Goal: Task Accomplishment & Management: Complete application form

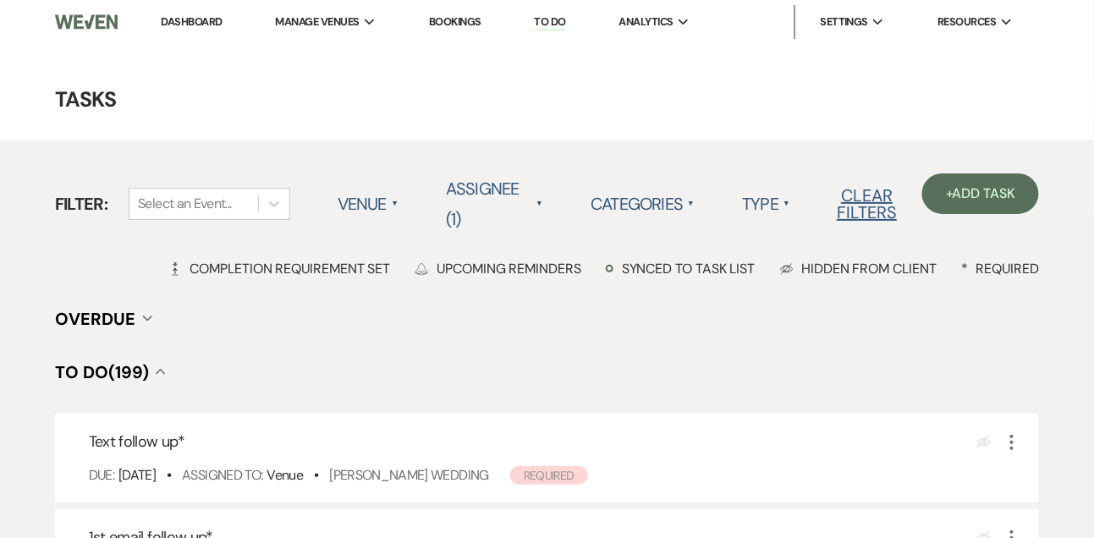
click at [174, 27] on link "Dashboard" at bounding box center [191, 21] width 61 height 14
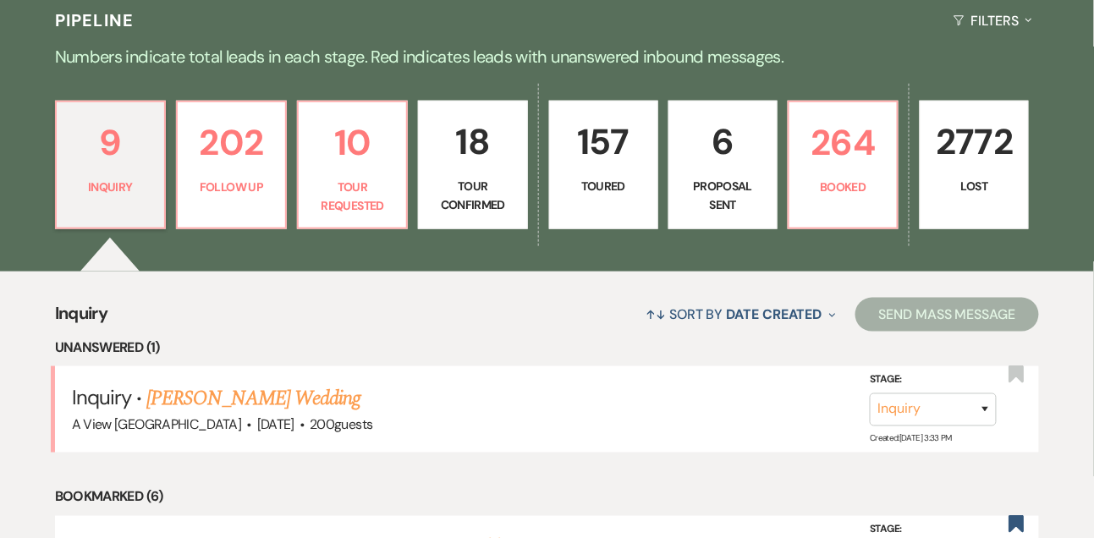
scroll to position [411, 0]
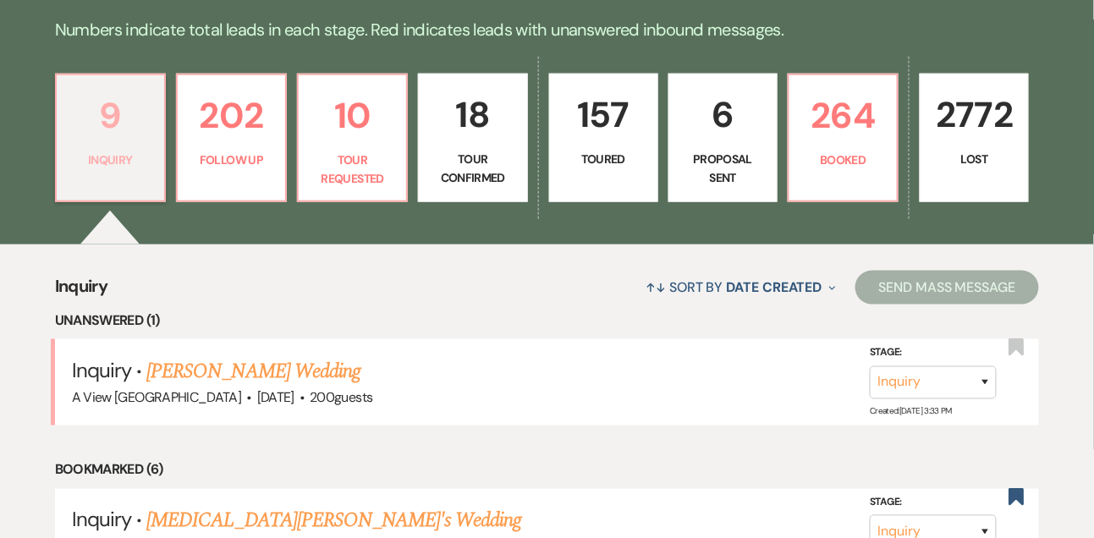
click at [134, 197] on link "9 Inquiry" at bounding box center [110, 138] width 111 height 129
click at [233, 379] on link "[PERSON_NAME] Wedding" at bounding box center [253, 371] width 214 height 30
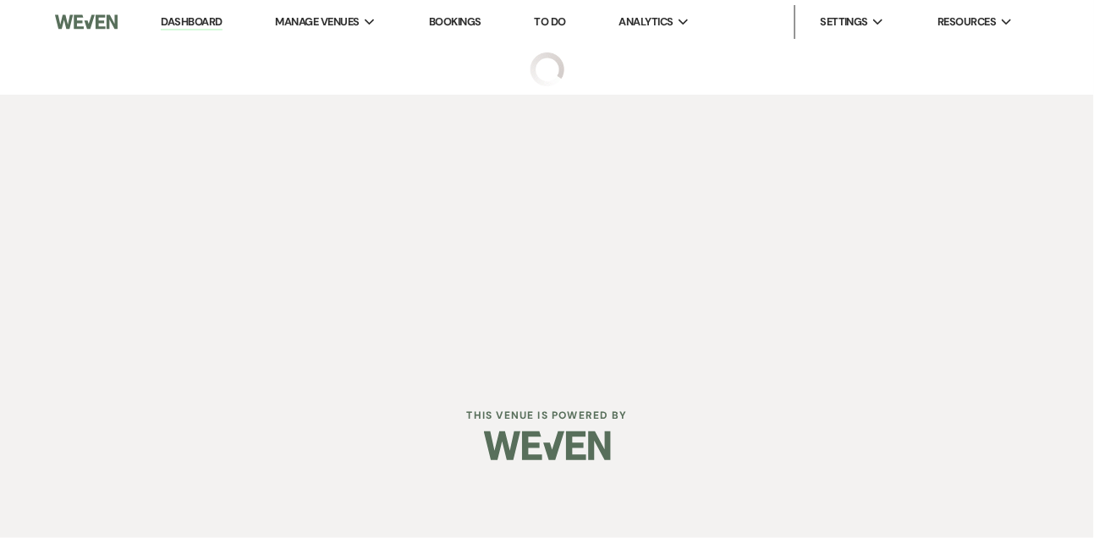
select select "5"
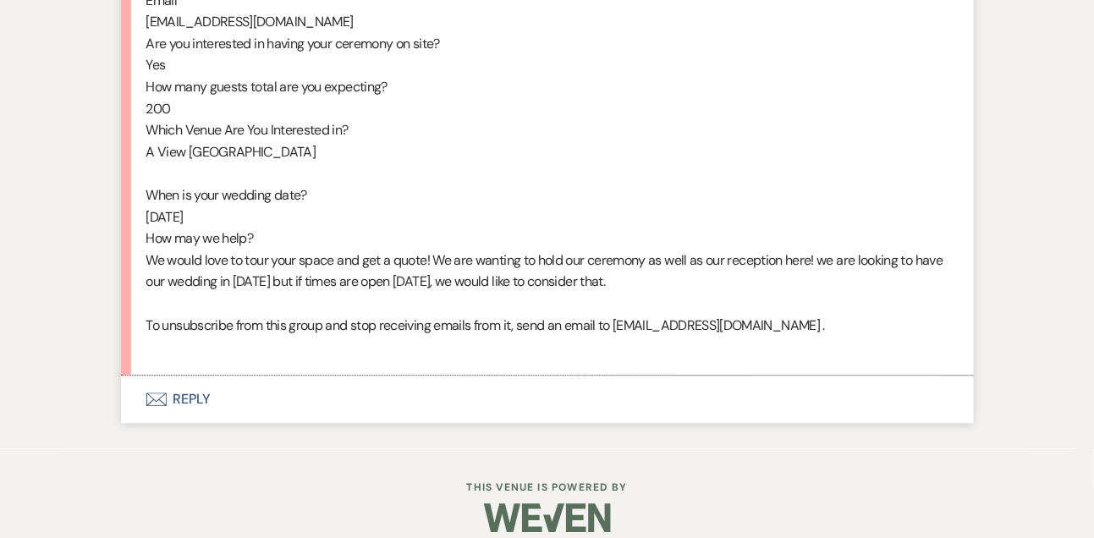
scroll to position [1059, 0]
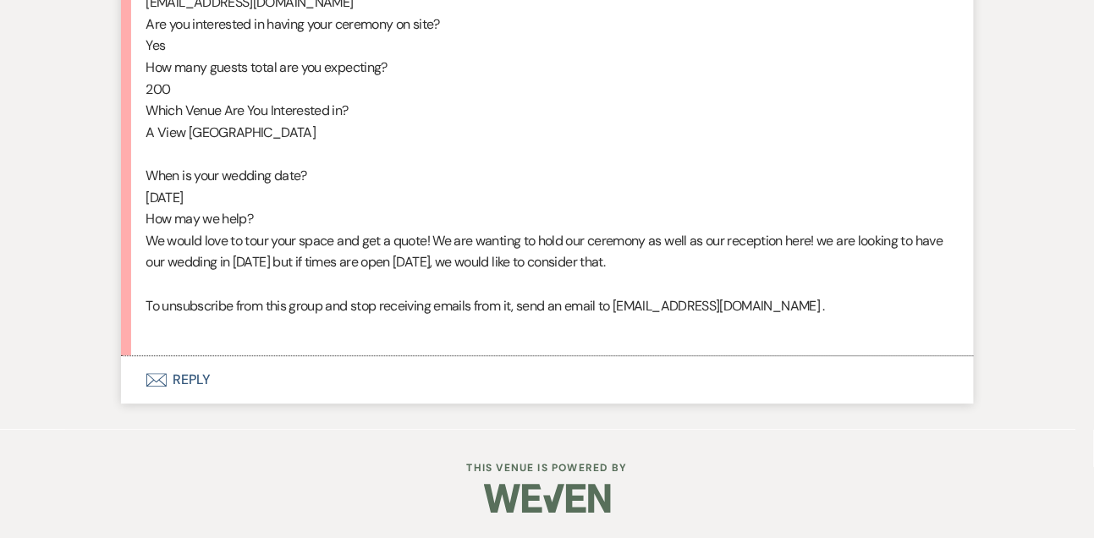
click at [194, 388] on button "Envelope Reply" at bounding box center [547, 379] width 852 height 47
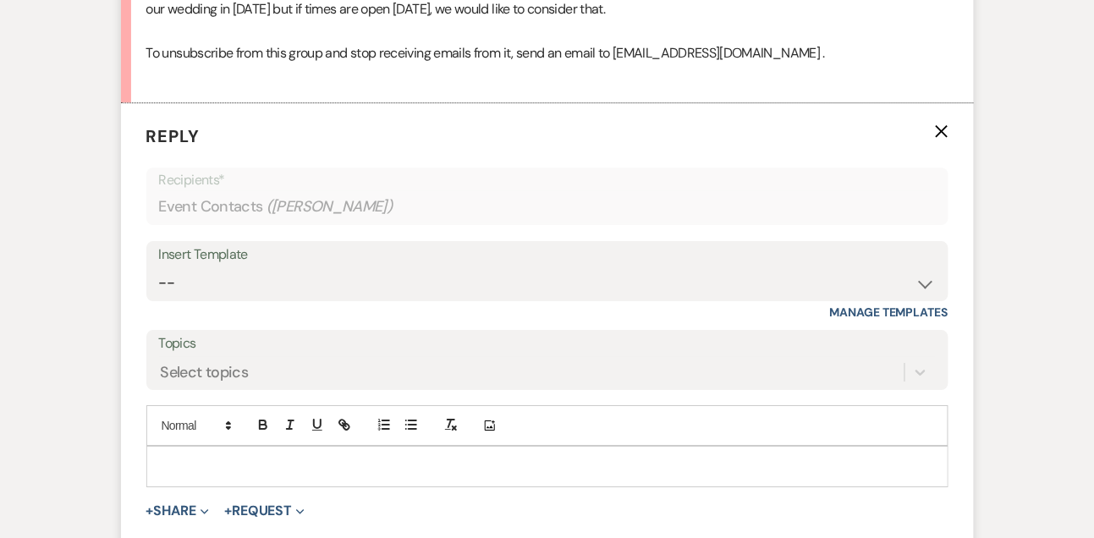
scroll to position [1321, 0]
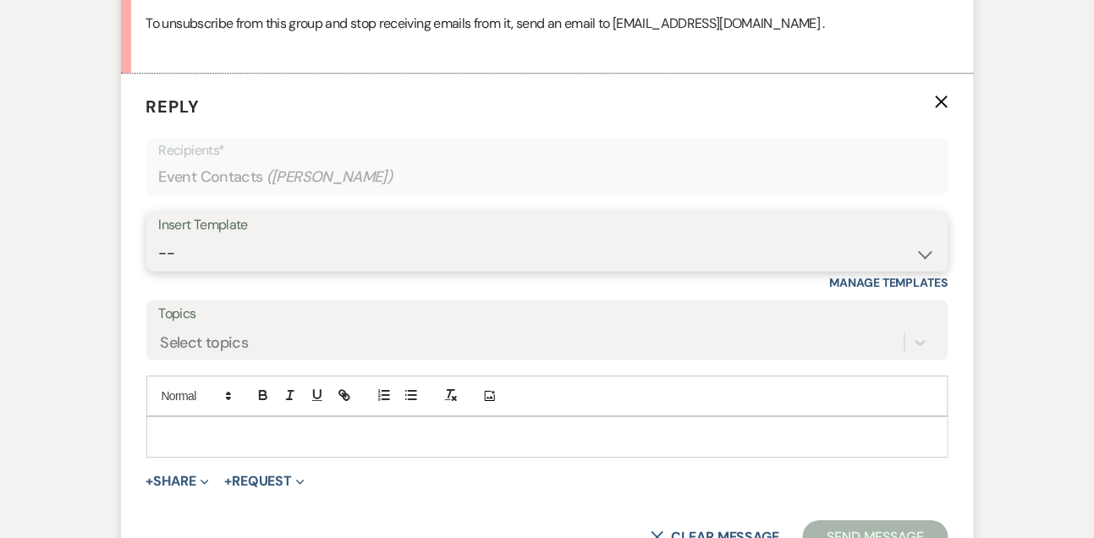
click at [193, 270] on select "-- Tour Confirmation Contract (Pre-Booked Leads) Out of office Inquiry Email Al…" at bounding box center [547, 253] width 776 height 33
select select "3301"
click at [159, 257] on select "-- Tour Confirmation Contract (Pre-Booked Leads) Out of office Inquiry Email Al…" at bounding box center [547, 253] width 776 height 33
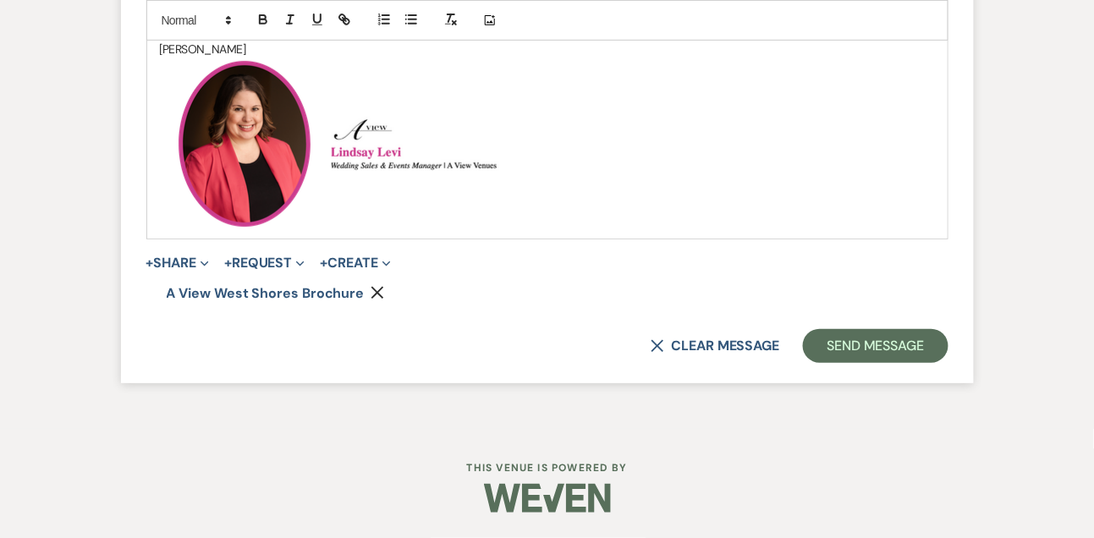
scroll to position [1930, 0]
click at [441, 228] on p "﻿ ﻿ ﻿ ﻿" at bounding box center [547, 143] width 775 height 169
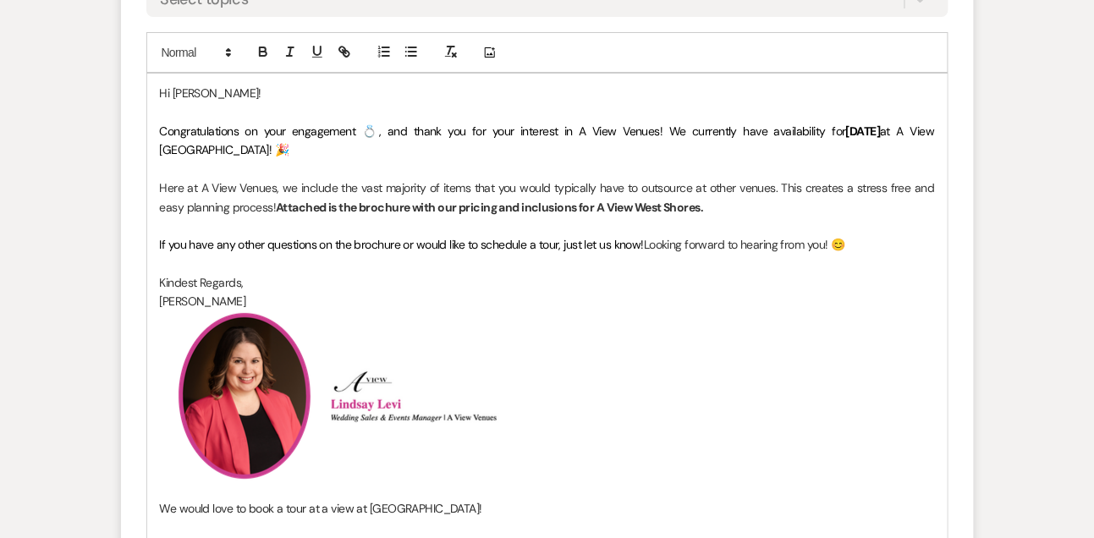
scroll to position [1634, 0]
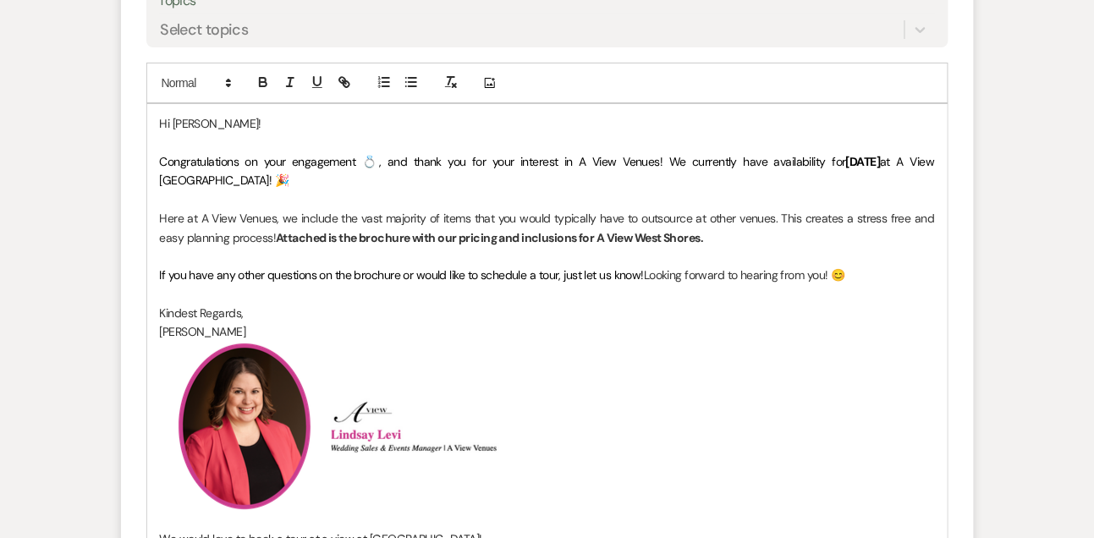
click at [373, 282] on span "If you have any other questions on the brochure or would like to schedule a tou…" at bounding box center [402, 274] width 485 height 15
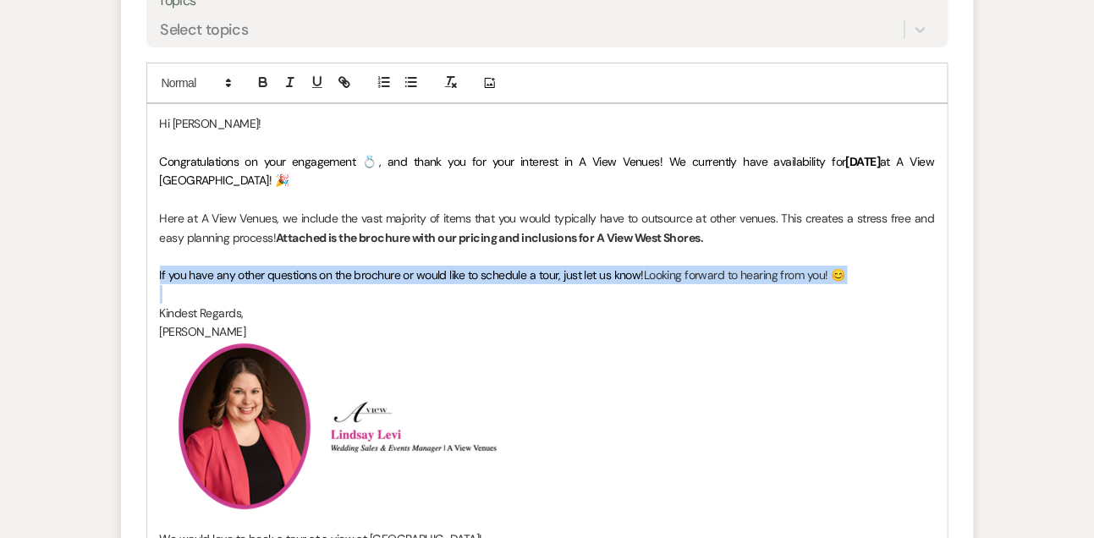
click at [373, 282] on span "If you have any other questions on the brochure or would like to schedule a tou…" at bounding box center [402, 274] width 485 height 15
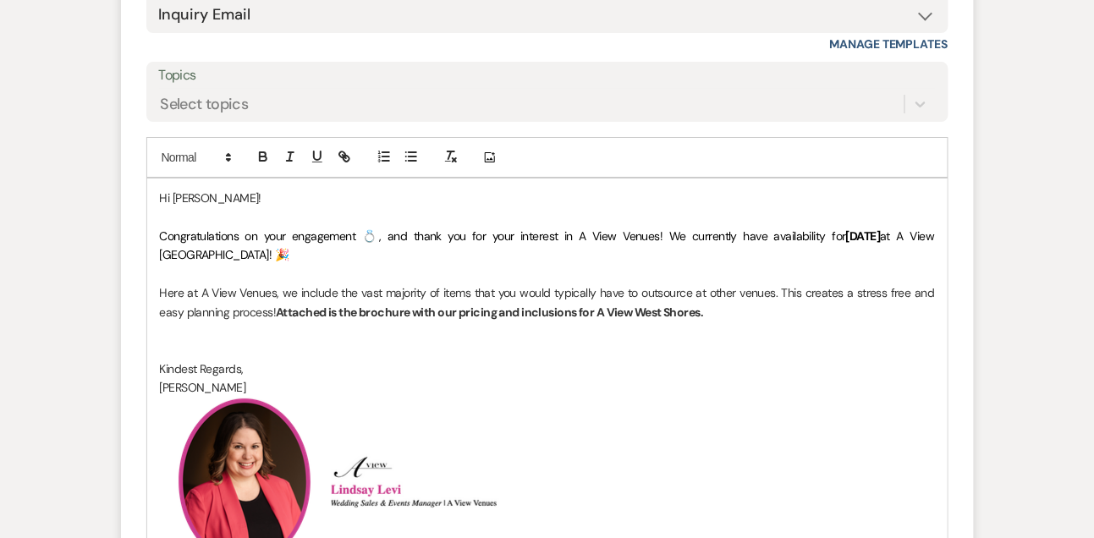
scroll to position [1563, 0]
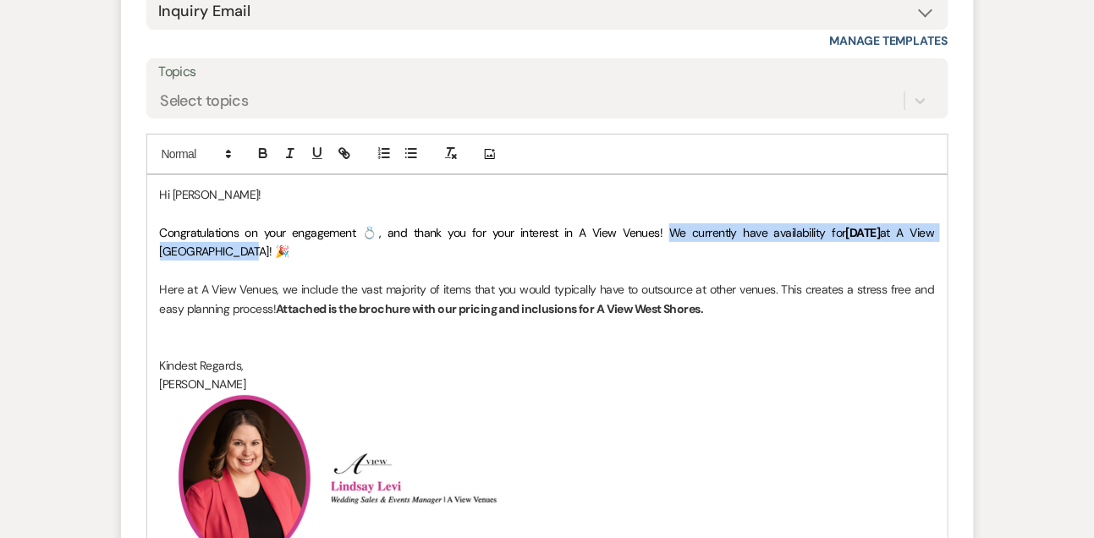
drag, startPoint x: 624, startPoint y: 255, endPoint x: 624, endPoint y: 266, distance: 11.0
click at [624, 261] on p "Congratulations on your engagement 💍, and thank you for your interest in A View…" at bounding box center [547, 242] width 775 height 38
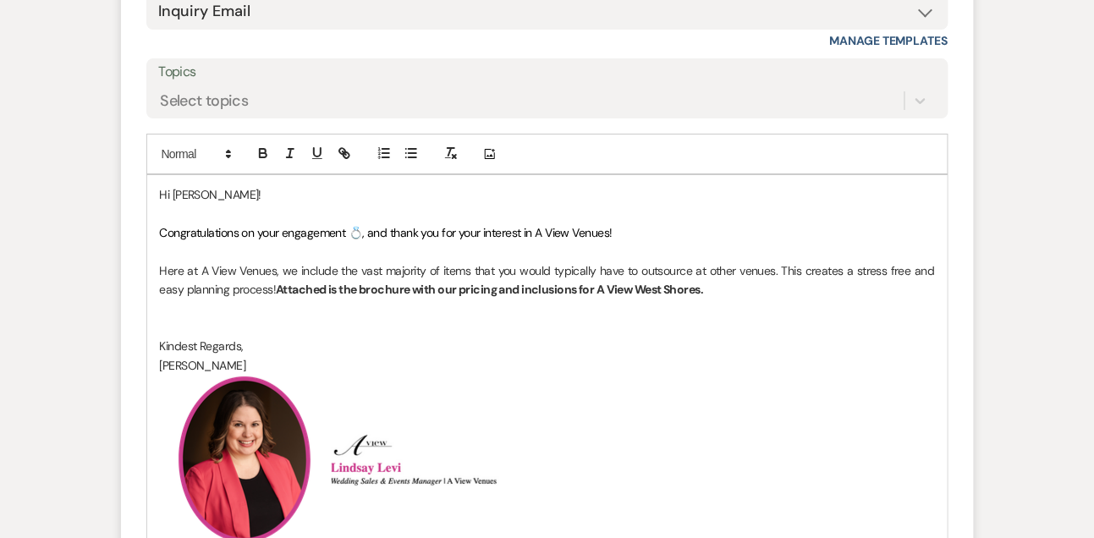
click at [214, 318] on p at bounding box center [547, 308] width 775 height 19
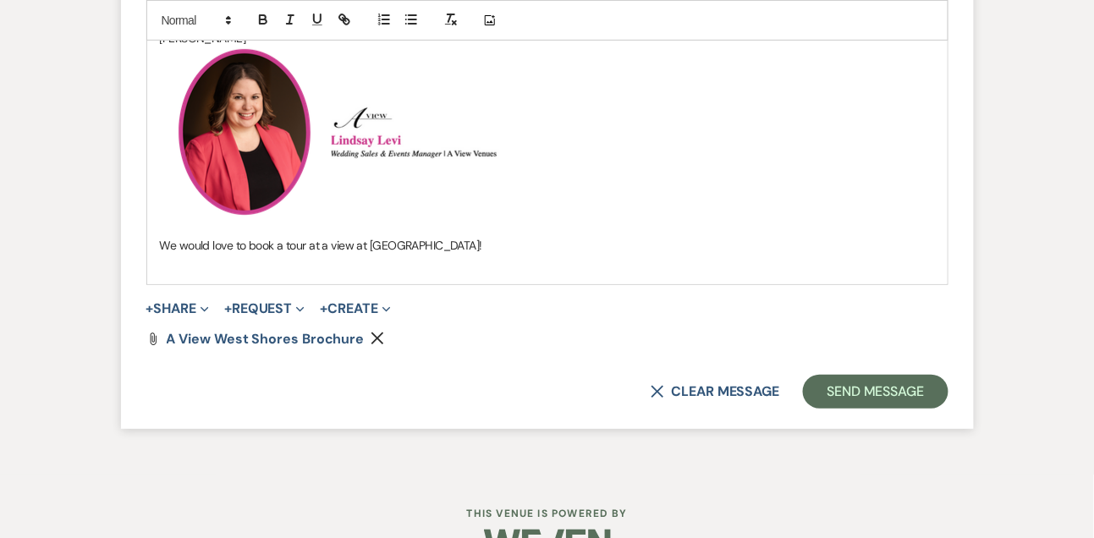
scroll to position [1938, 0]
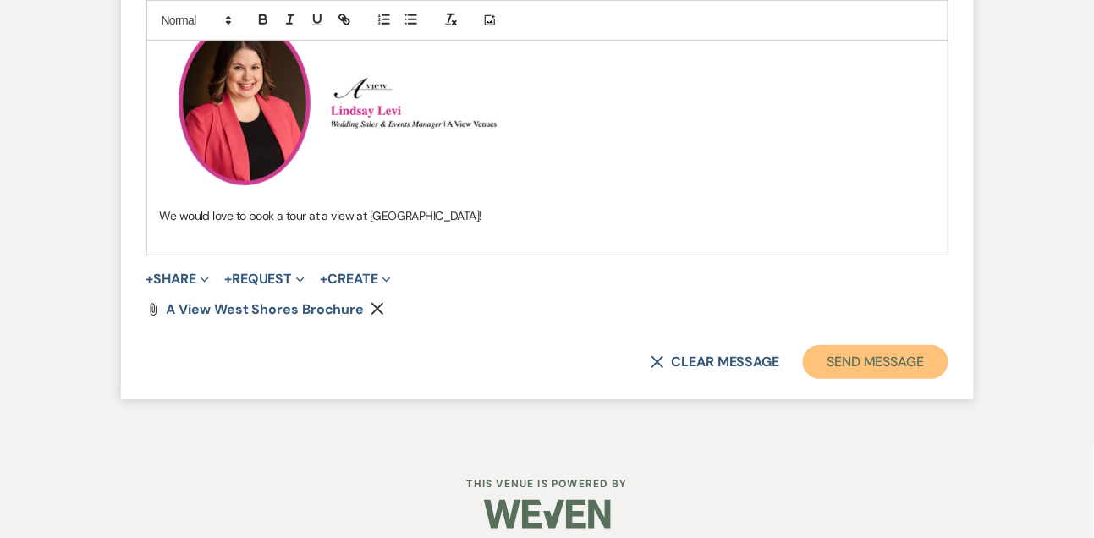
click at [843, 379] on button "Send Message" at bounding box center [875, 362] width 145 height 34
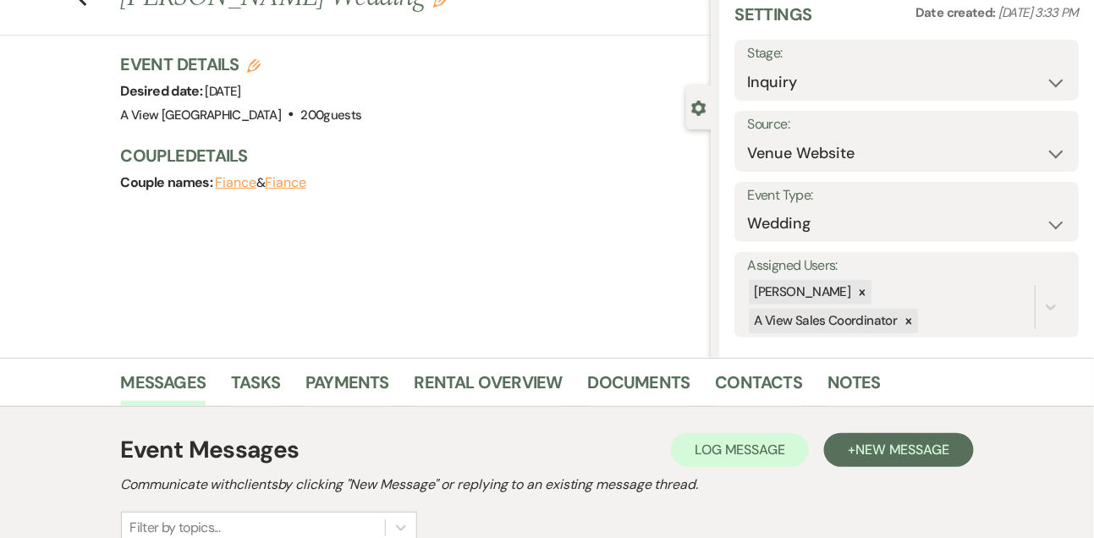
scroll to position [0, 0]
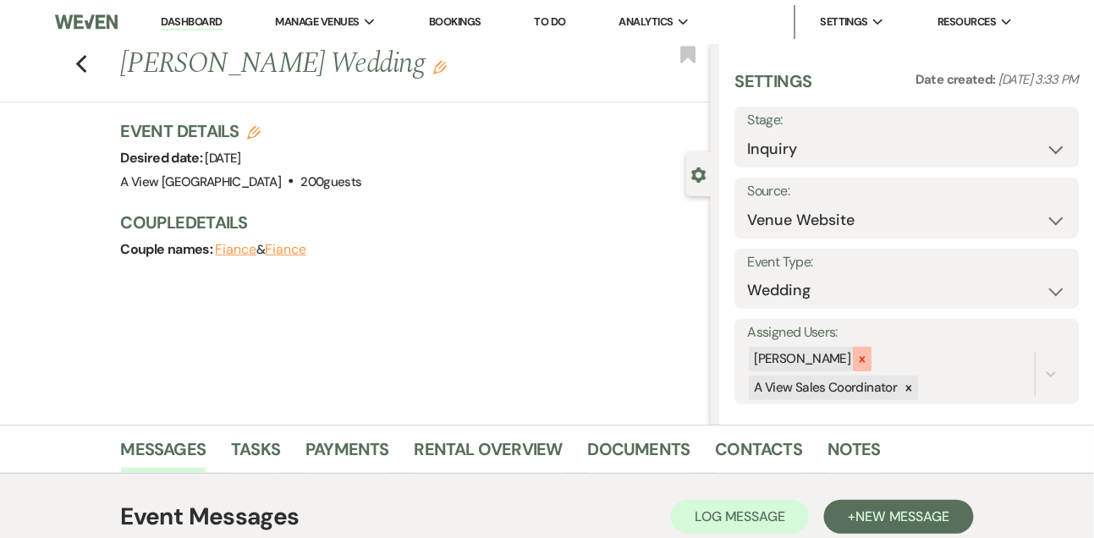
click at [865, 356] on icon at bounding box center [862, 359] width 6 height 6
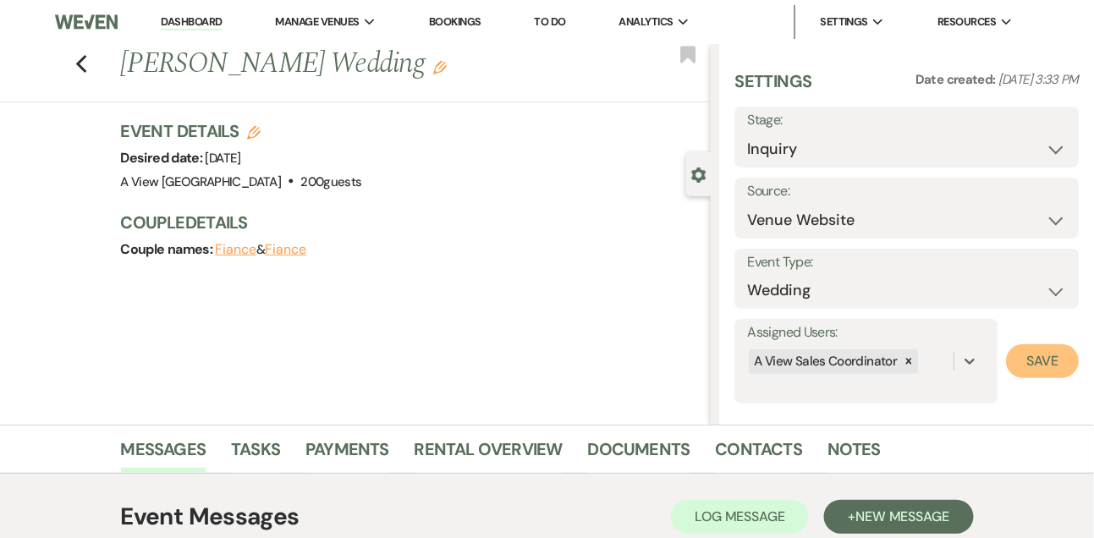
click at [1066, 368] on button "Save" at bounding box center [1042, 361] width 73 height 34
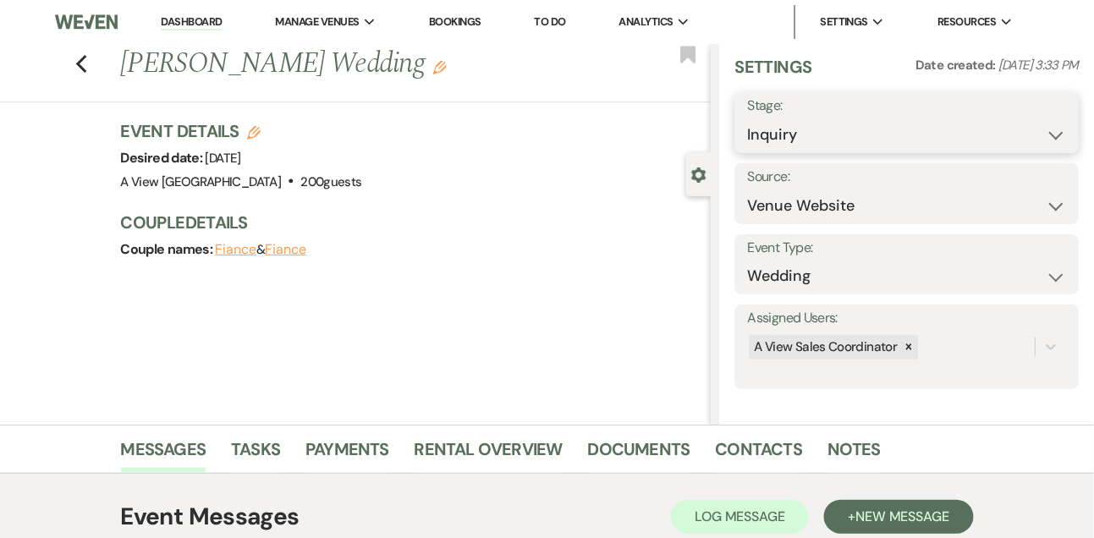
click at [781, 130] on select "Inquiry Follow Up Tour Requested Tour Confirmed Toured Proposal Sent Booked Lost" at bounding box center [906, 134] width 319 height 33
select select "2"
click at [747, 118] on select "Inquiry Follow Up Tour Requested Tour Confirmed Toured Proposal Sent Booked Lost" at bounding box center [906, 134] width 319 height 33
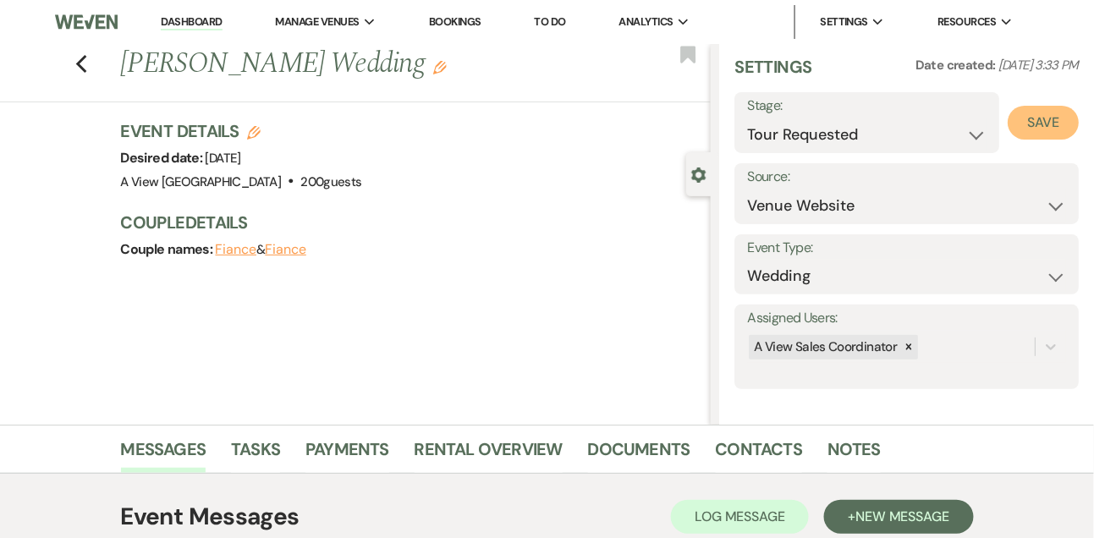
click at [1039, 123] on button "Save" at bounding box center [1042, 123] width 71 height 34
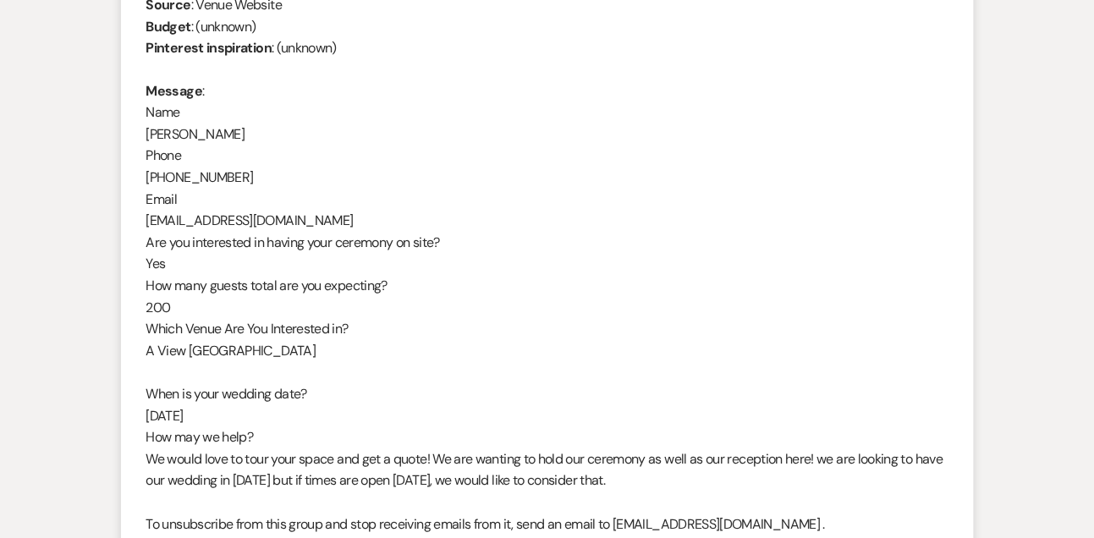
scroll to position [787, 0]
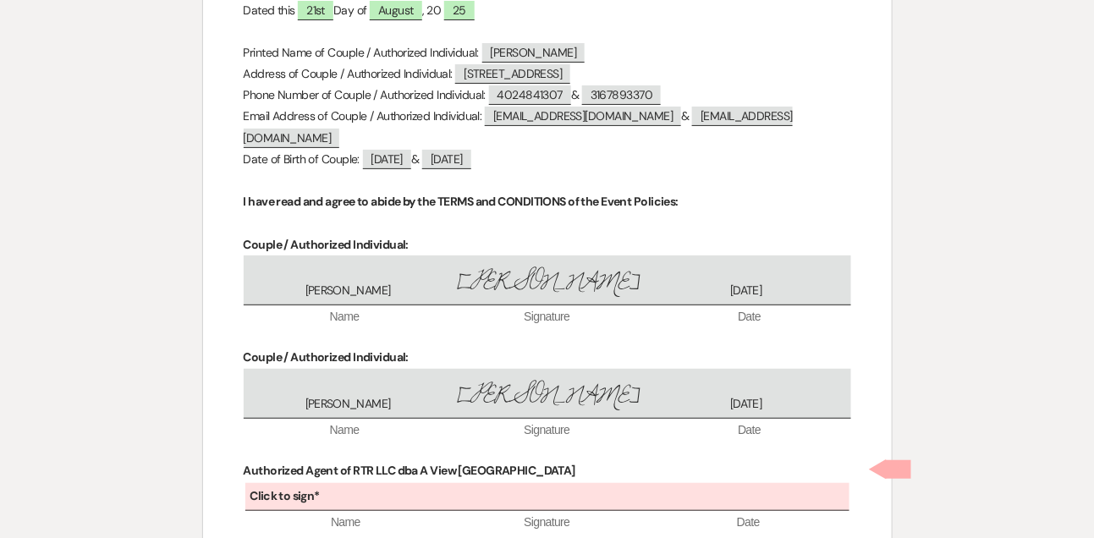
scroll to position [7109, 0]
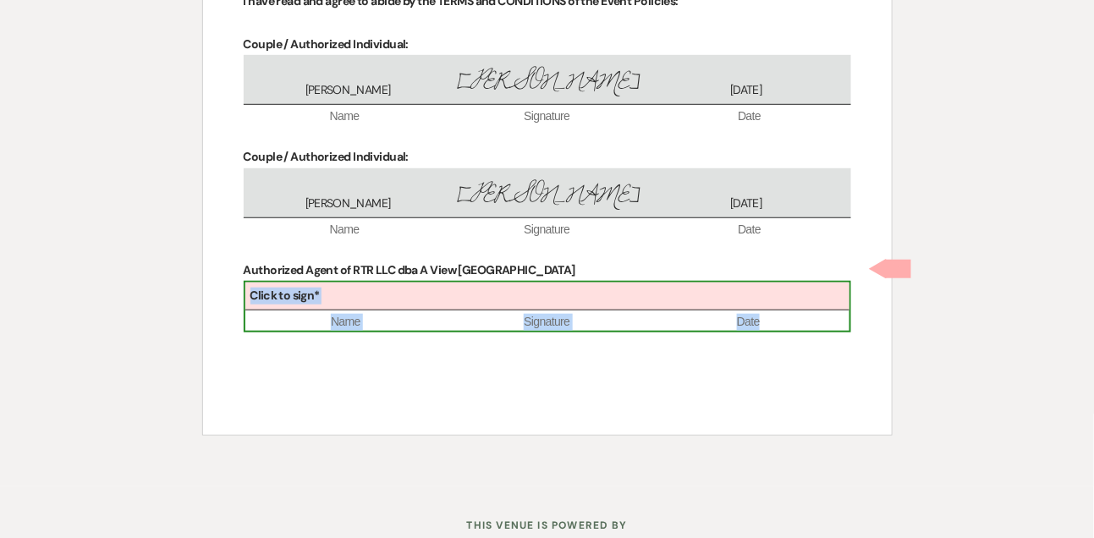
click at [409, 282] on div "Click to sign*" at bounding box center [547, 296] width 604 height 28
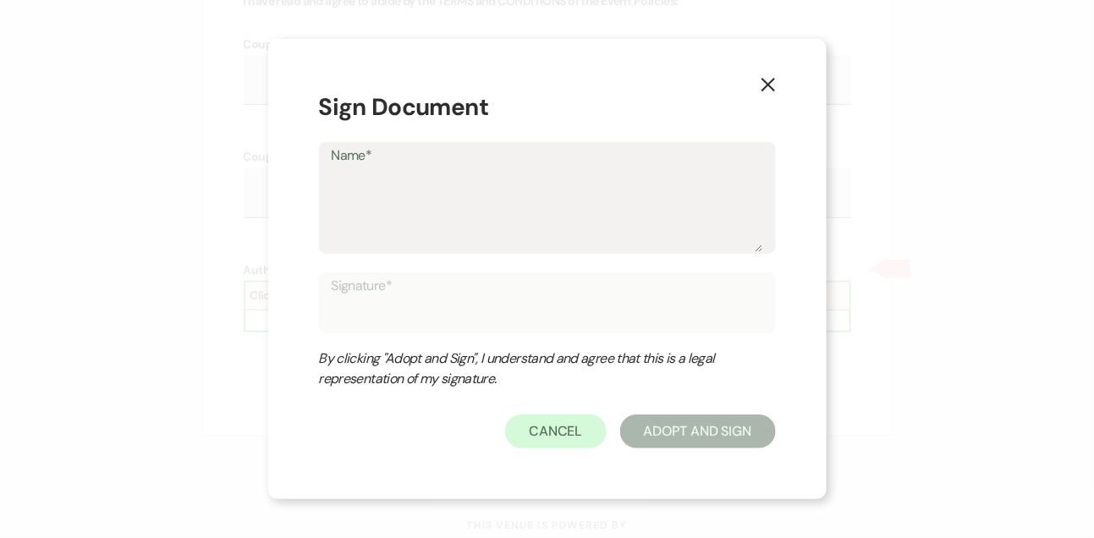
type textarea "L"
type input "L"
type textarea "Li"
type input "Li"
type textarea "[PERSON_NAME]"
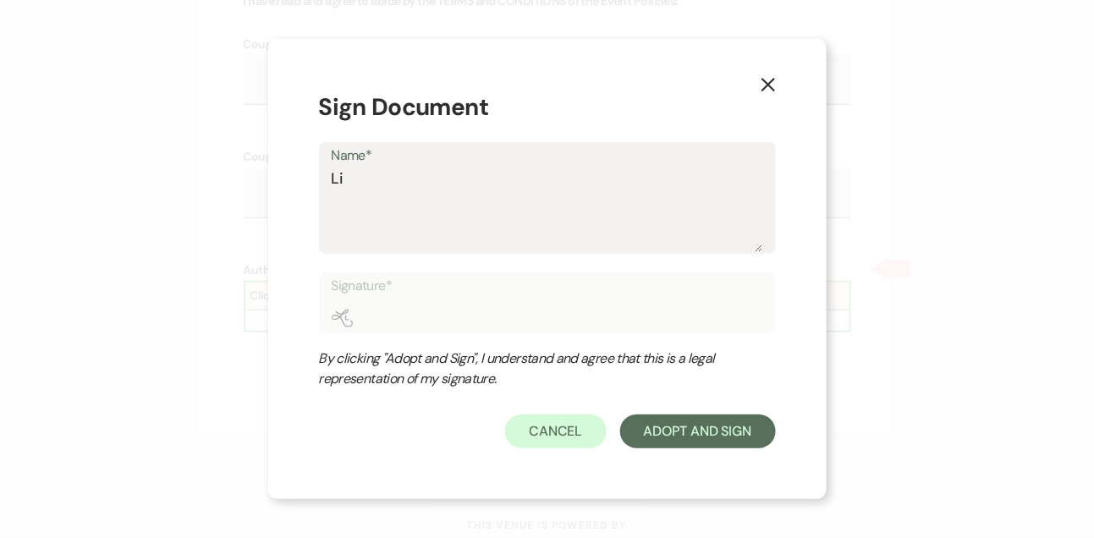
type input "[PERSON_NAME]"
type textarea "[PERSON_NAME]"
type input "[PERSON_NAME]"
type textarea "Linds"
type input "Linds"
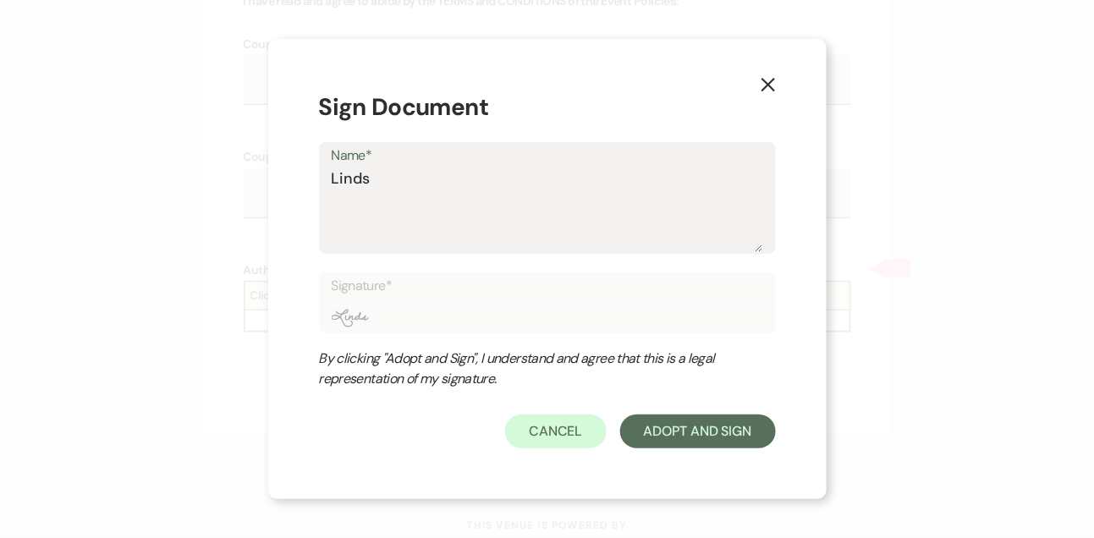
type textarea "Lindsa"
type input "Lindsa"
type textarea "Lindsay"
type input "Lindsay"
type textarea "Lindsay"
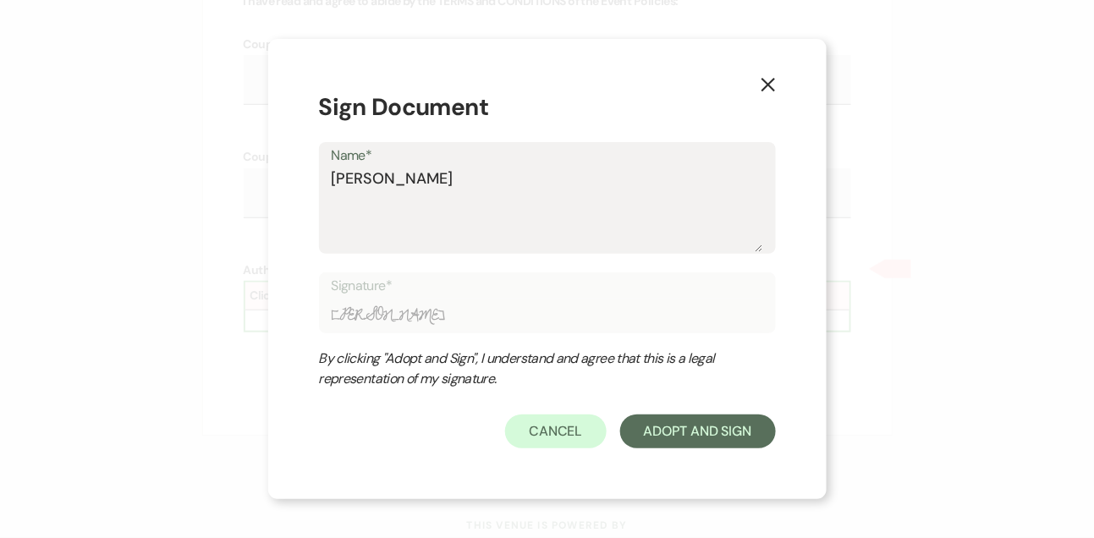
type input "Lindsay"
type textarea "Lindsay L"
type input "Lindsay L"
type textarea "Lindsay Lv"
type input "Lindsay Lv"
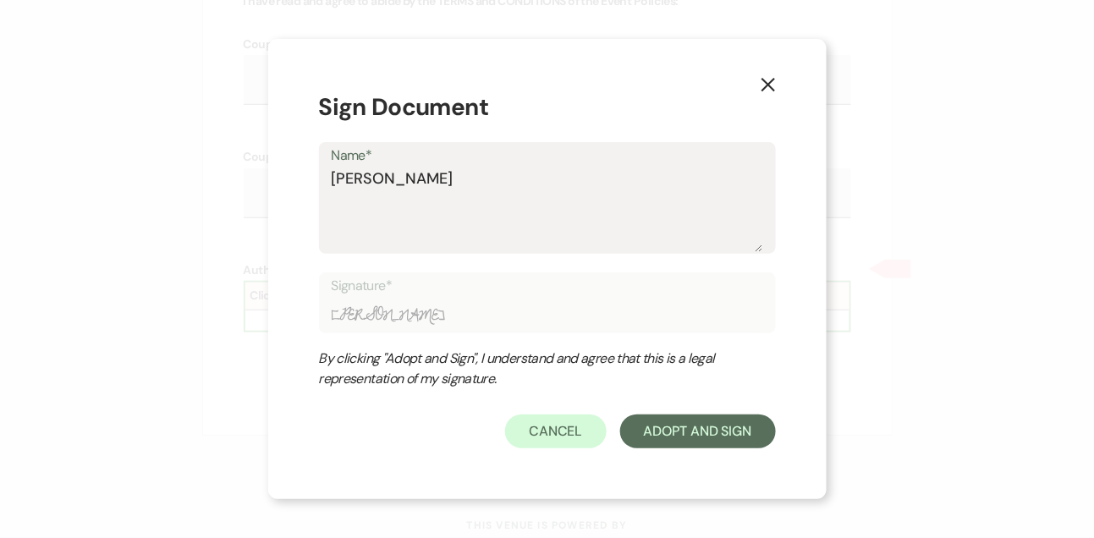
type textarea "Lindsay Lve"
type input "Lindsay Lve"
type textarea "Lindsay Lvei"
type input "Lindsay Lvei"
type textarea "Lindsay Lvei"
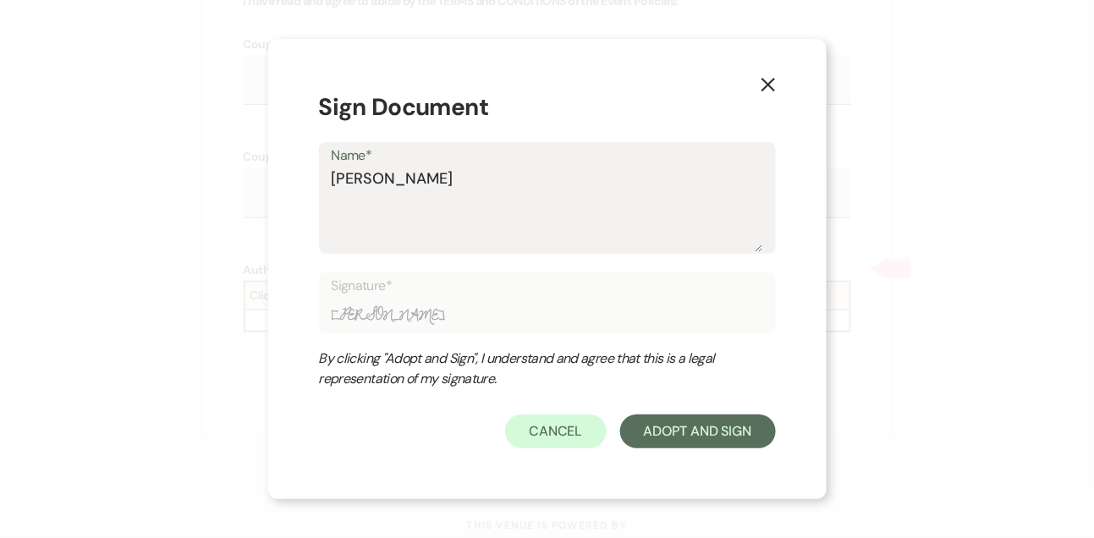
type input "Lindsay Lvei"
type textarea "Lindsay Lvei"
type input "Lindsay Lvei"
type textarea "Lindsay Lve"
type input "Lindsay Lve"
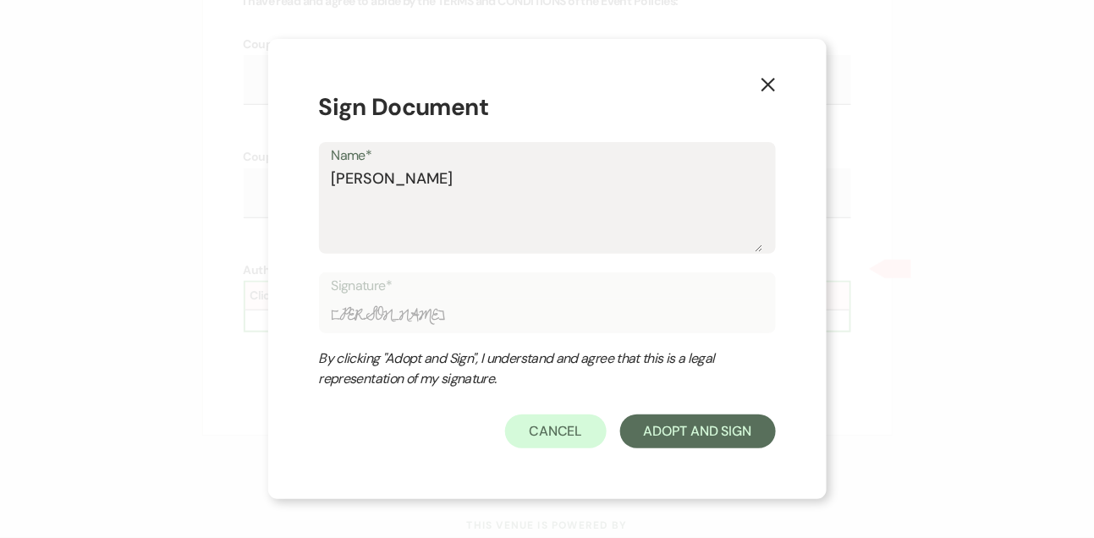
type textarea "Lindsay Lv"
type input "Lindsay Lv"
type textarea "Lindsay L"
type input "Lindsay L"
type textarea "Lindsay Le"
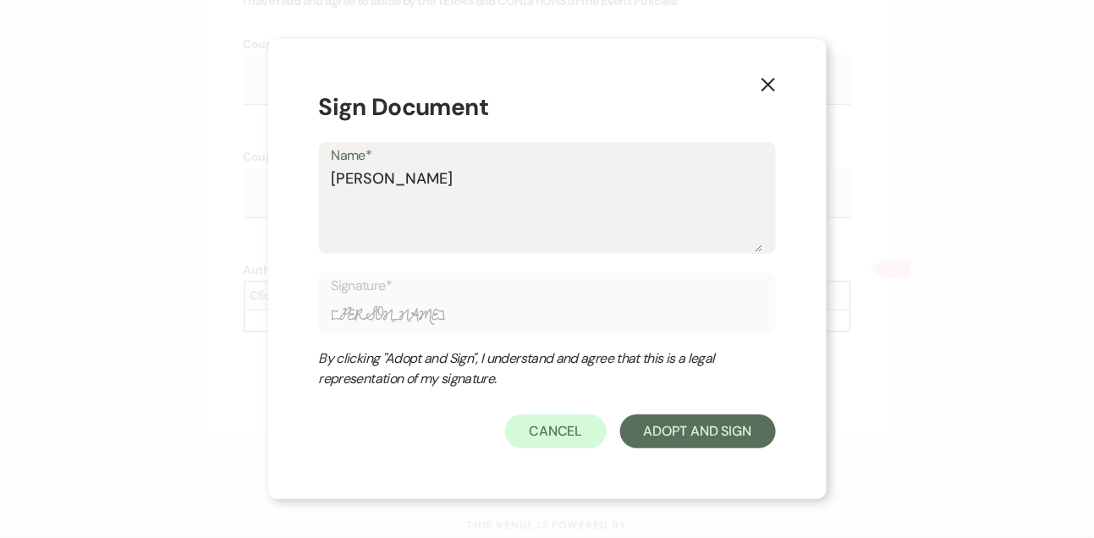
type input "Lindsay Le"
type textarea "Lindsay Lev"
type input "Lindsay Lev"
type textarea "[PERSON_NAME]"
type input "[PERSON_NAME]"
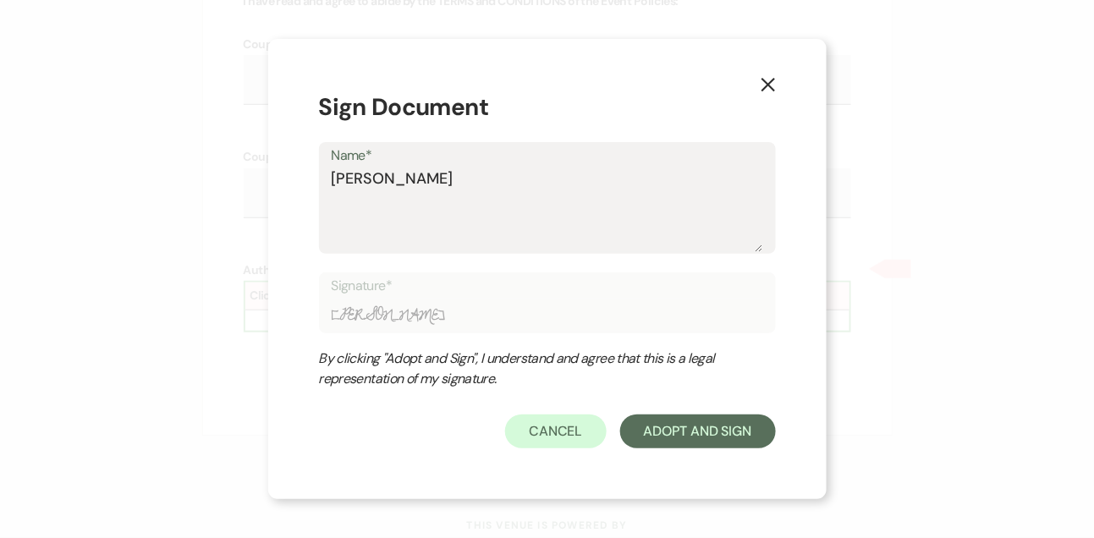
type textarea "[PERSON_NAME]"
type input "[PERSON_NAME]"
type textarea "[PERSON_NAME]"
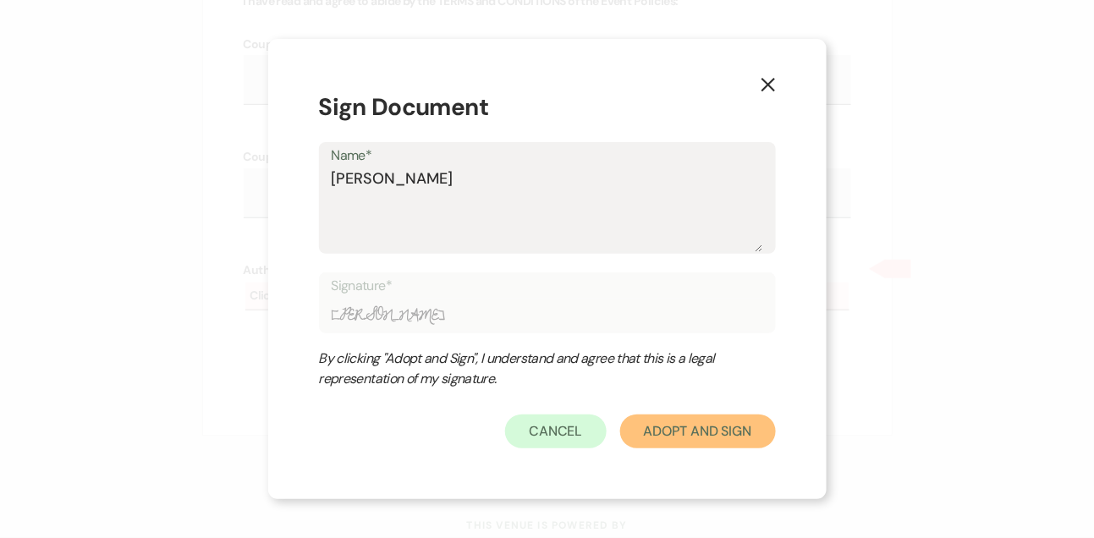
click at [677, 446] on button "Adopt And Sign" at bounding box center [698, 431] width 156 height 34
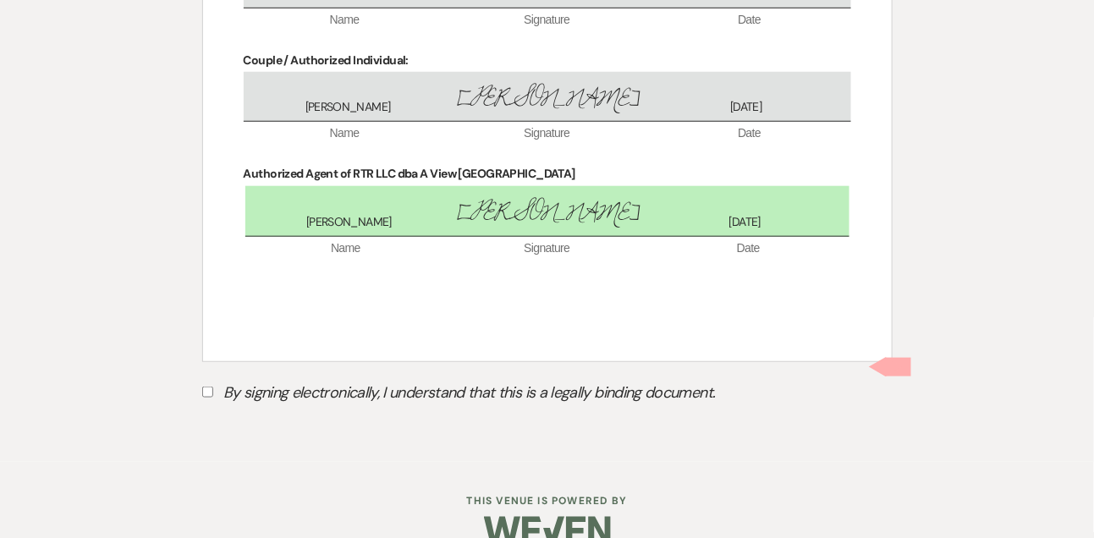
scroll to position [7217, 0]
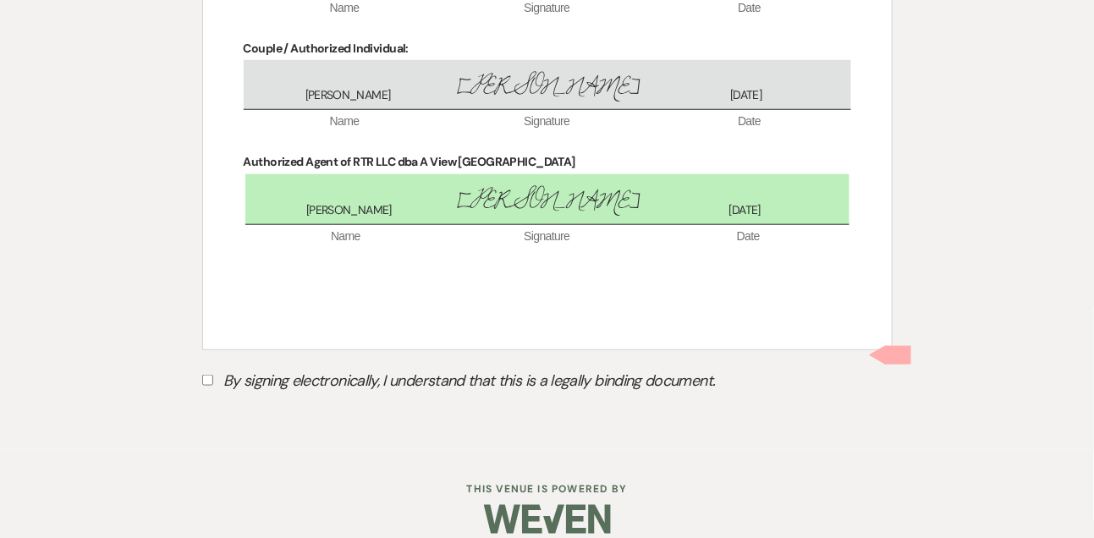
click at [399, 367] on label "By signing electronically, I understand that this is a legally binding document." at bounding box center [547, 383] width 690 height 32
click at [213, 375] on input "By signing electronically, I understand that this is a legally binding document." at bounding box center [207, 380] width 11 height 11
checkbox input "true"
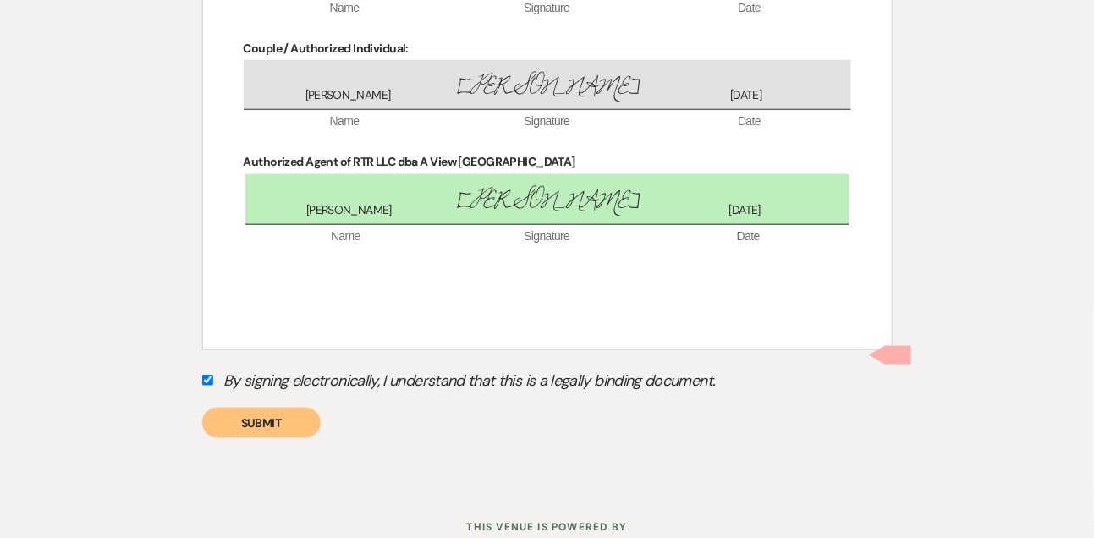
click at [304, 408] on button "Submit" at bounding box center [261, 423] width 118 height 30
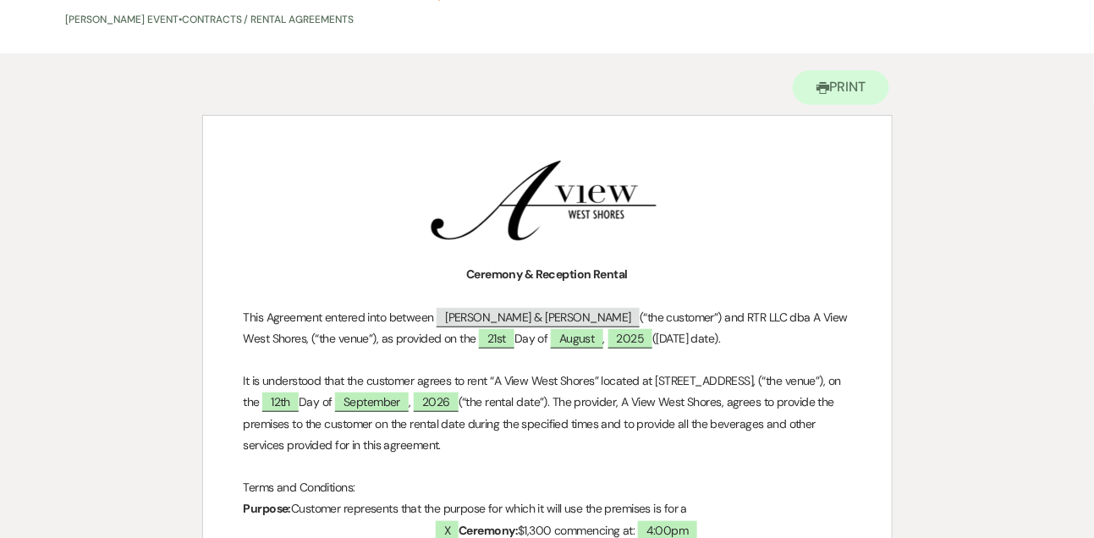
scroll to position [0, 0]
